Goal: Information Seeking & Learning: Learn about a topic

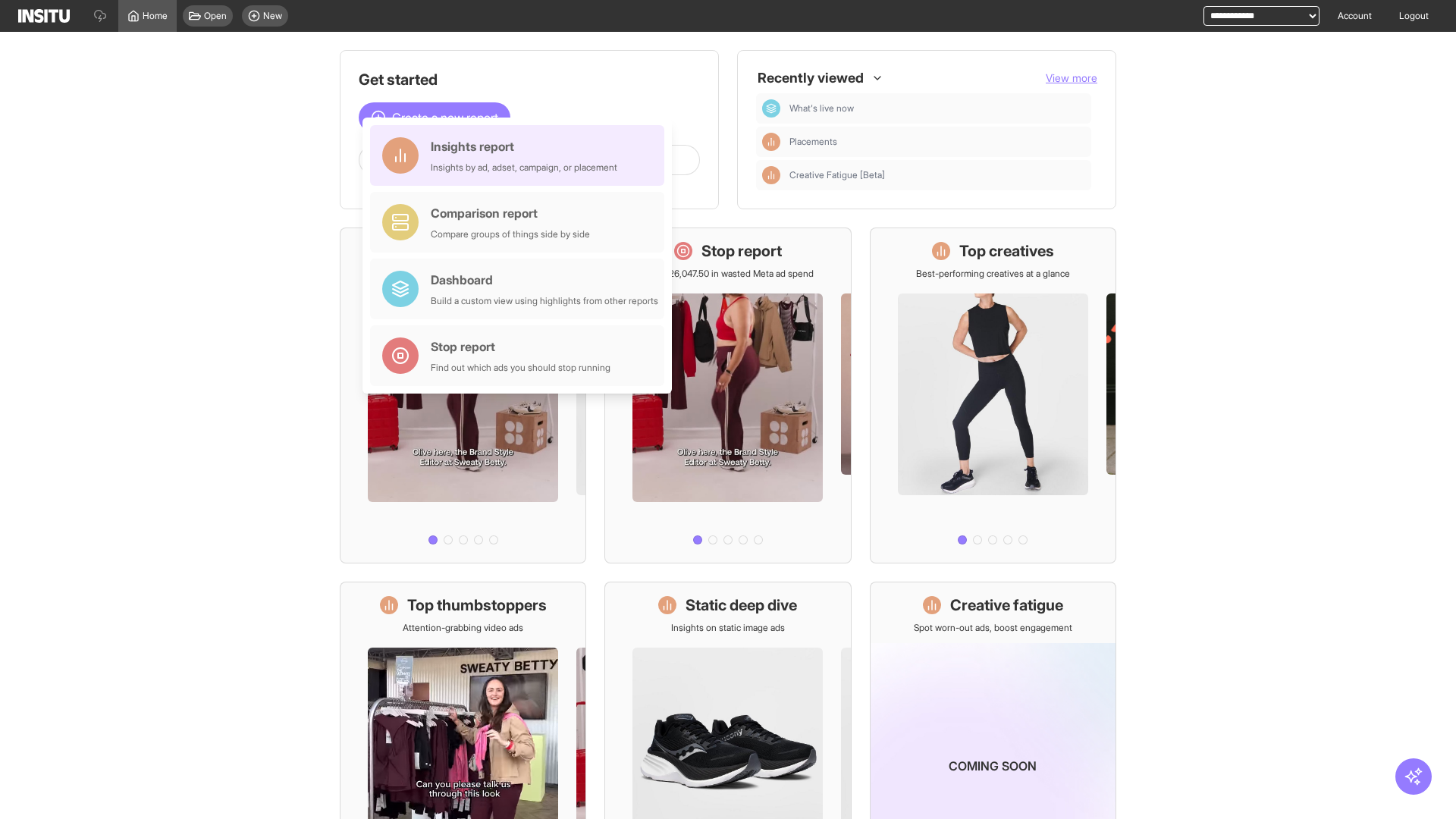
click at [521, 156] on div "Insights report Insights by ad, adset, campaign, or placement" at bounding box center [524, 156] width 187 height 37
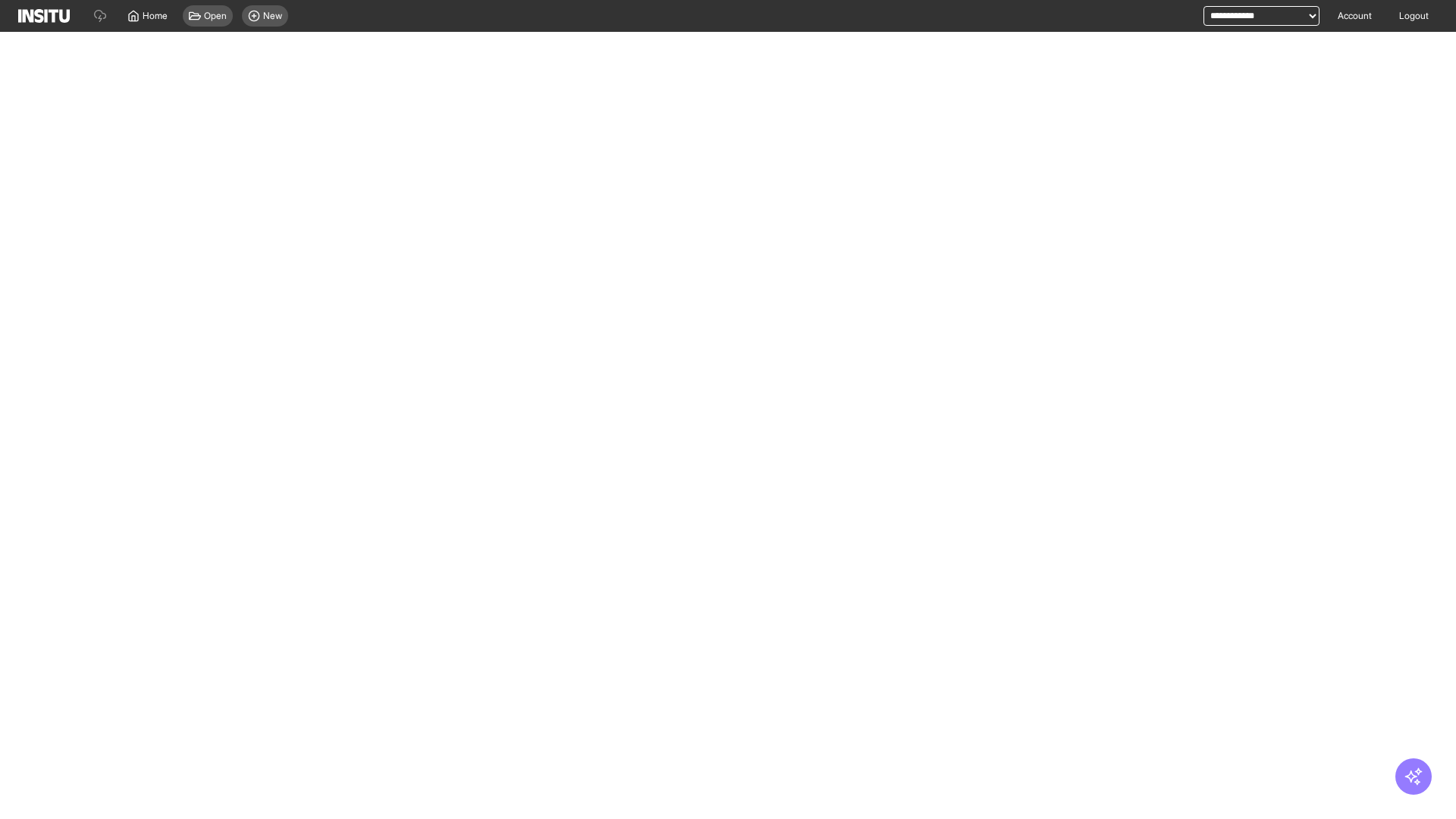
select select "**"
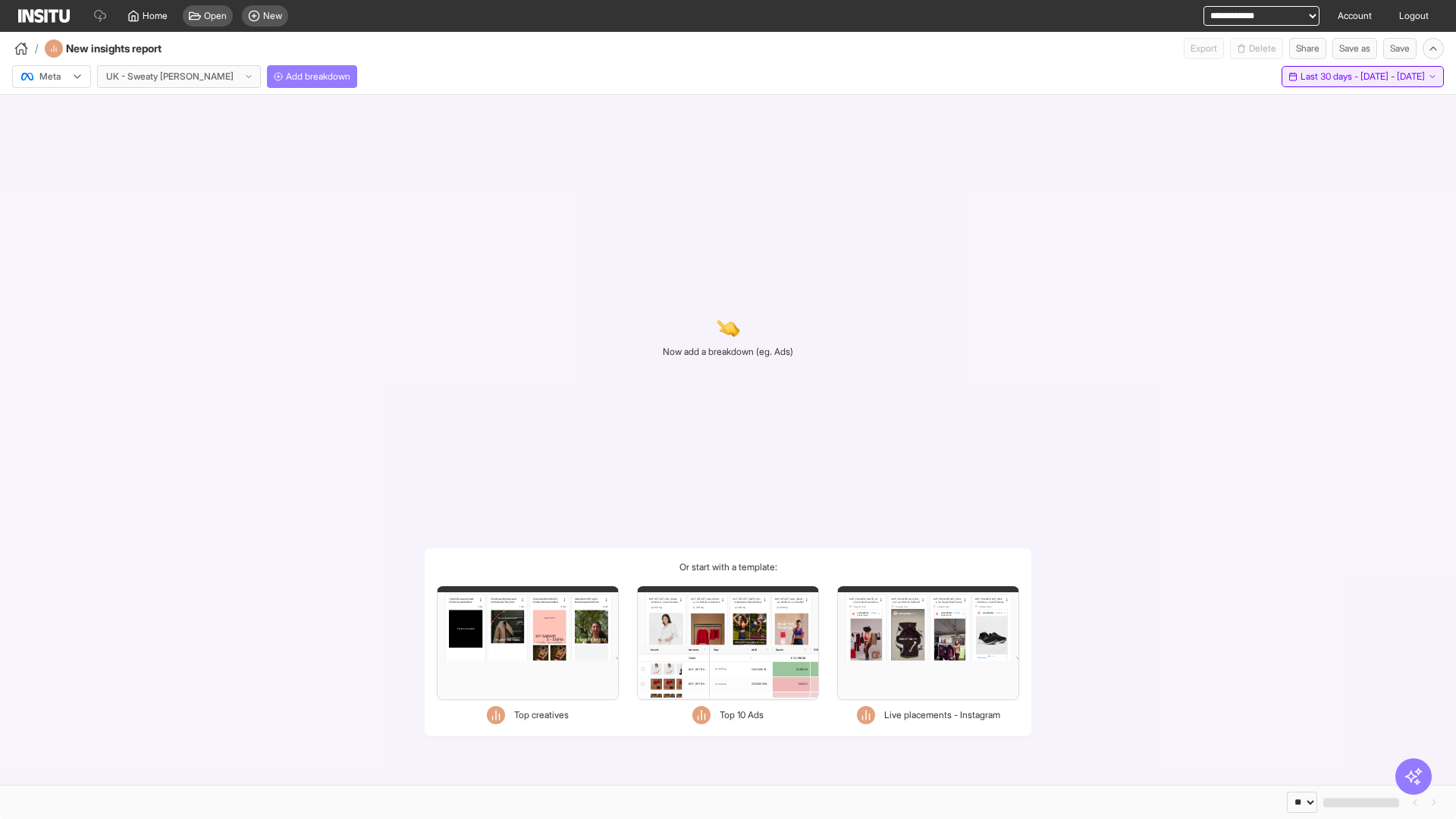
click at [1334, 77] on span "Last 30 days - [DATE] - [DATE]" at bounding box center [1362, 77] width 124 height 12
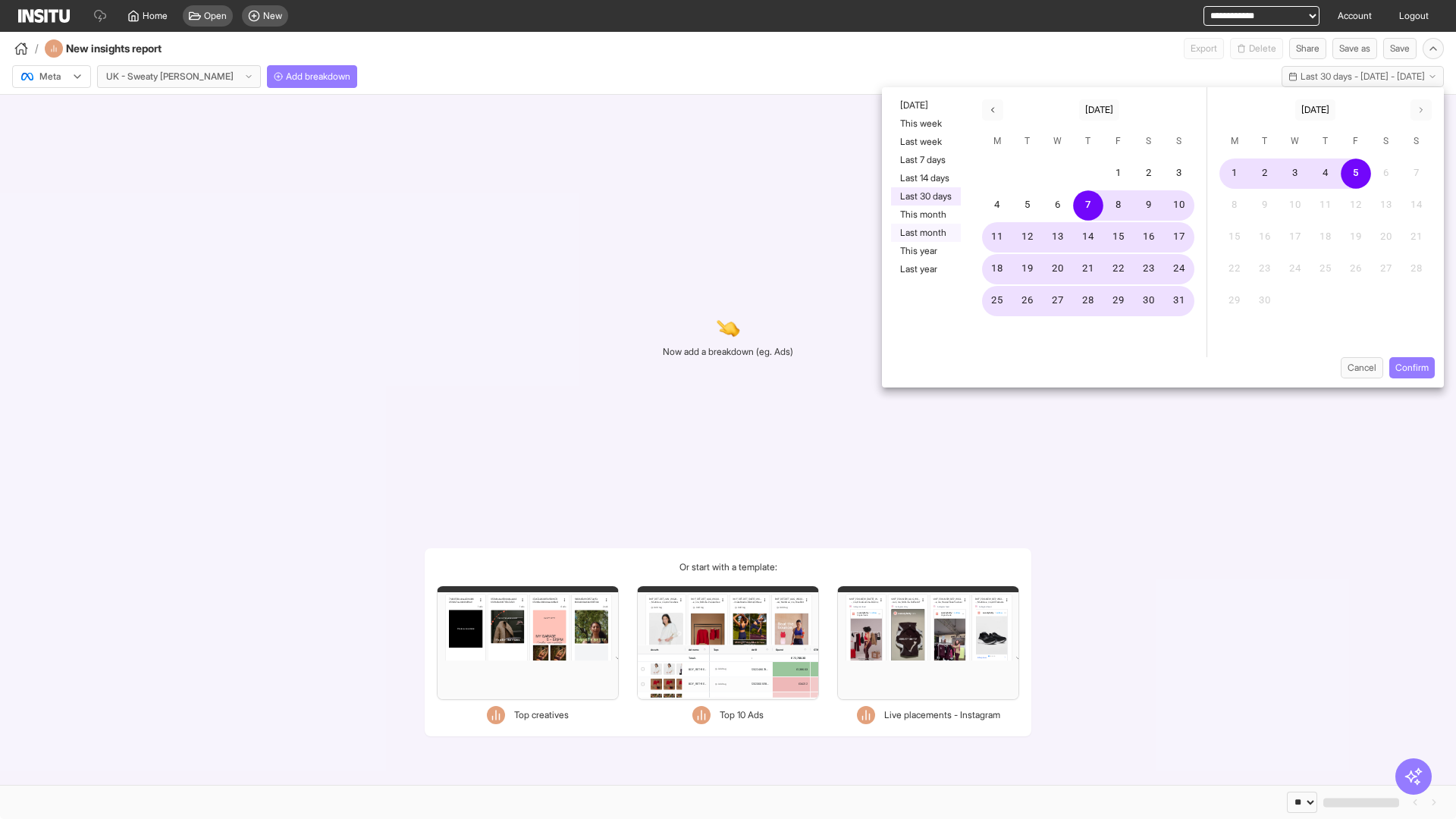
click at [924, 232] on button "Last month" at bounding box center [926, 232] width 70 height 18
